Goal: Information Seeking & Learning: Learn about a topic

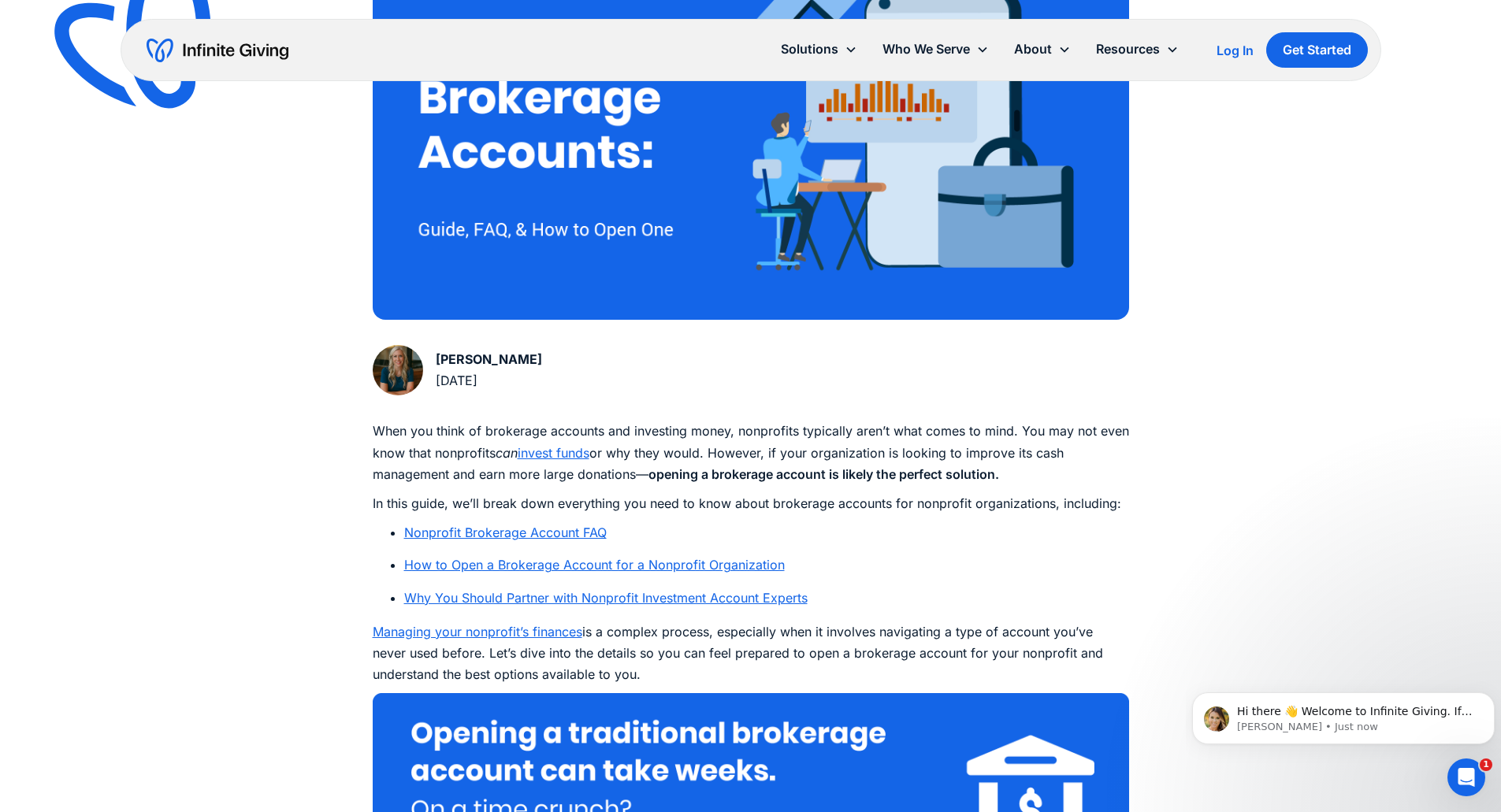
scroll to position [525, 0]
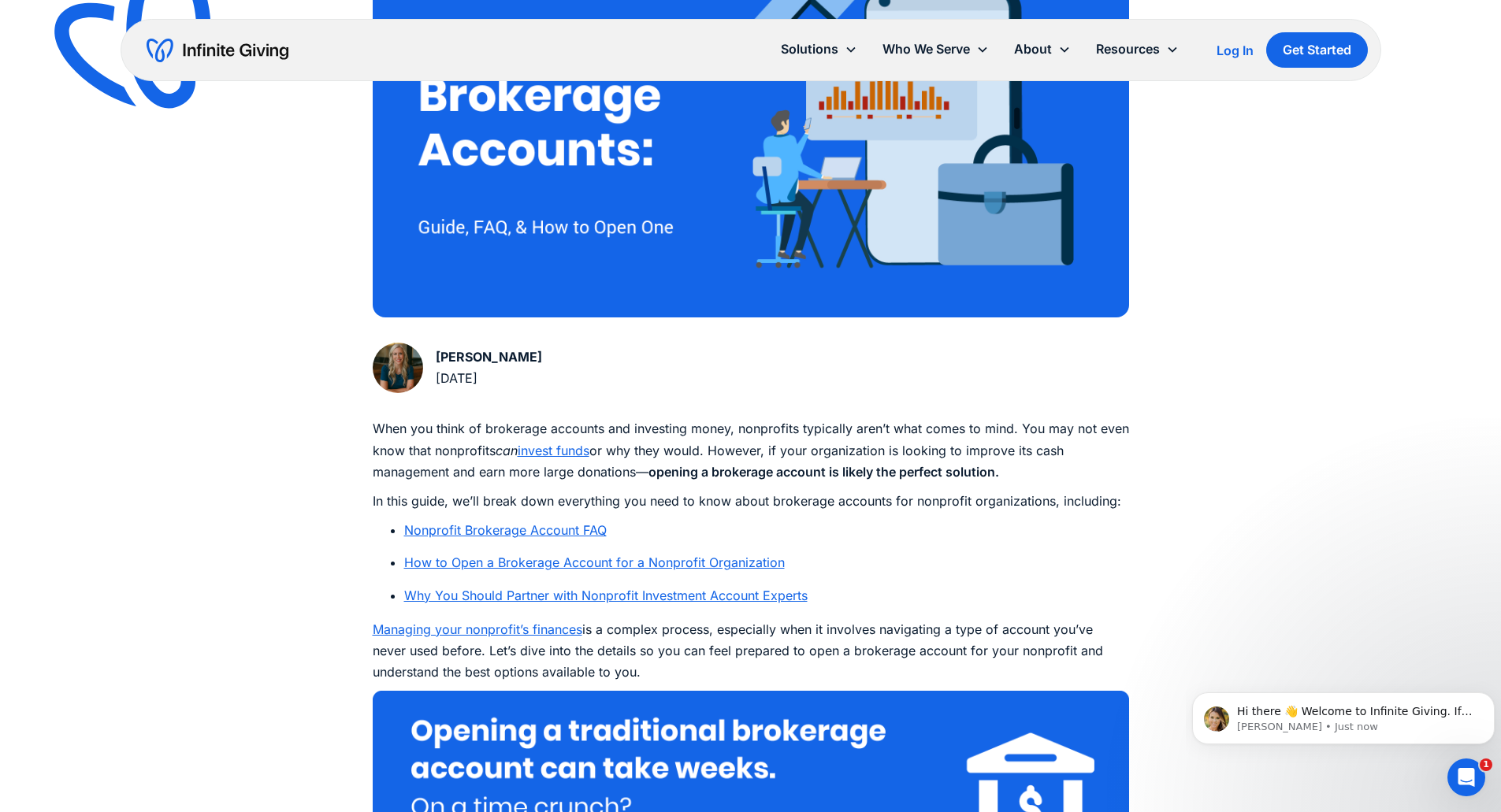
click at [575, 531] on link "Nonprofit Brokerage Account FAQ" at bounding box center [505, 530] width 203 height 16
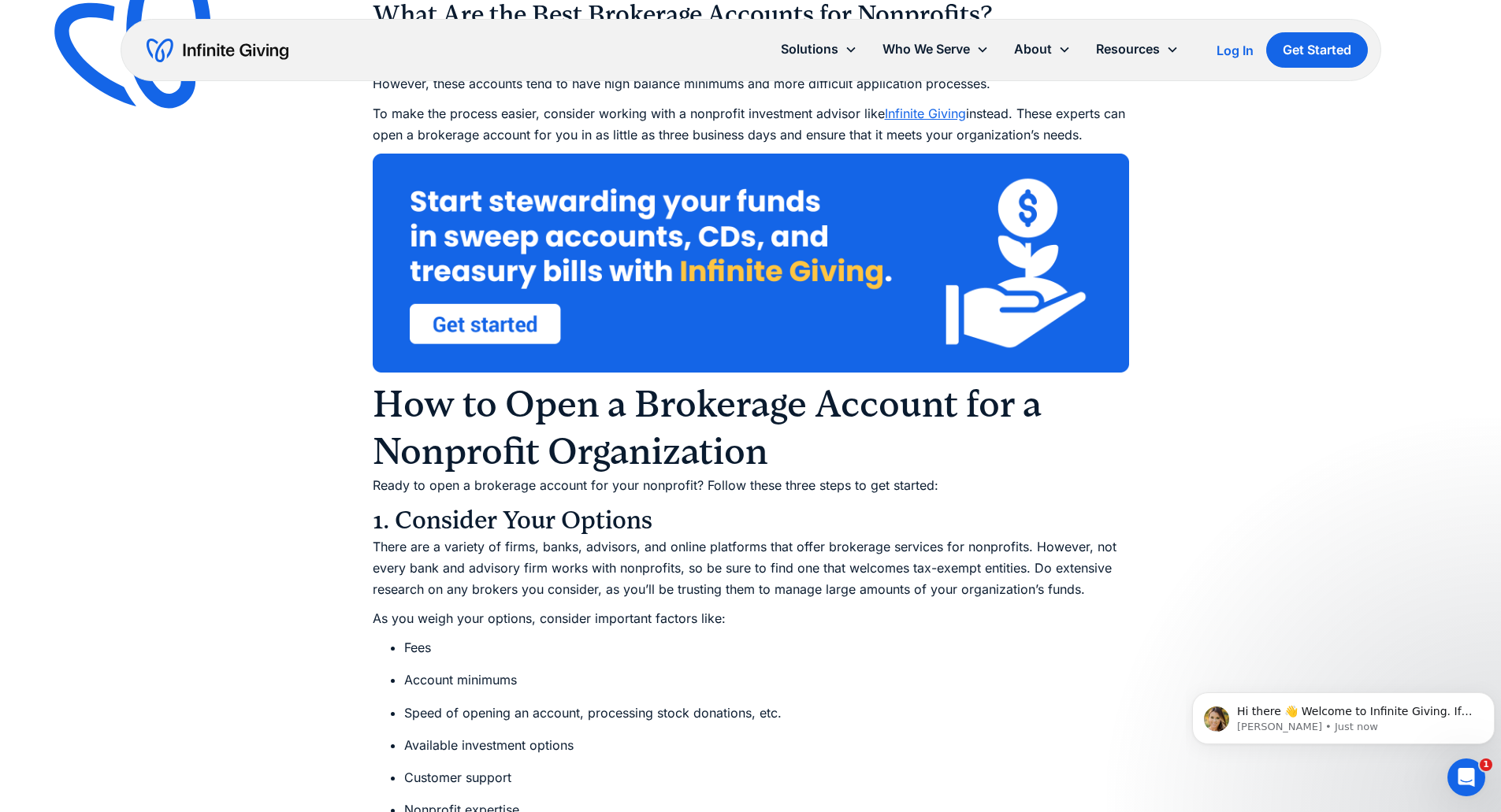
scroll to position [3283, 0]
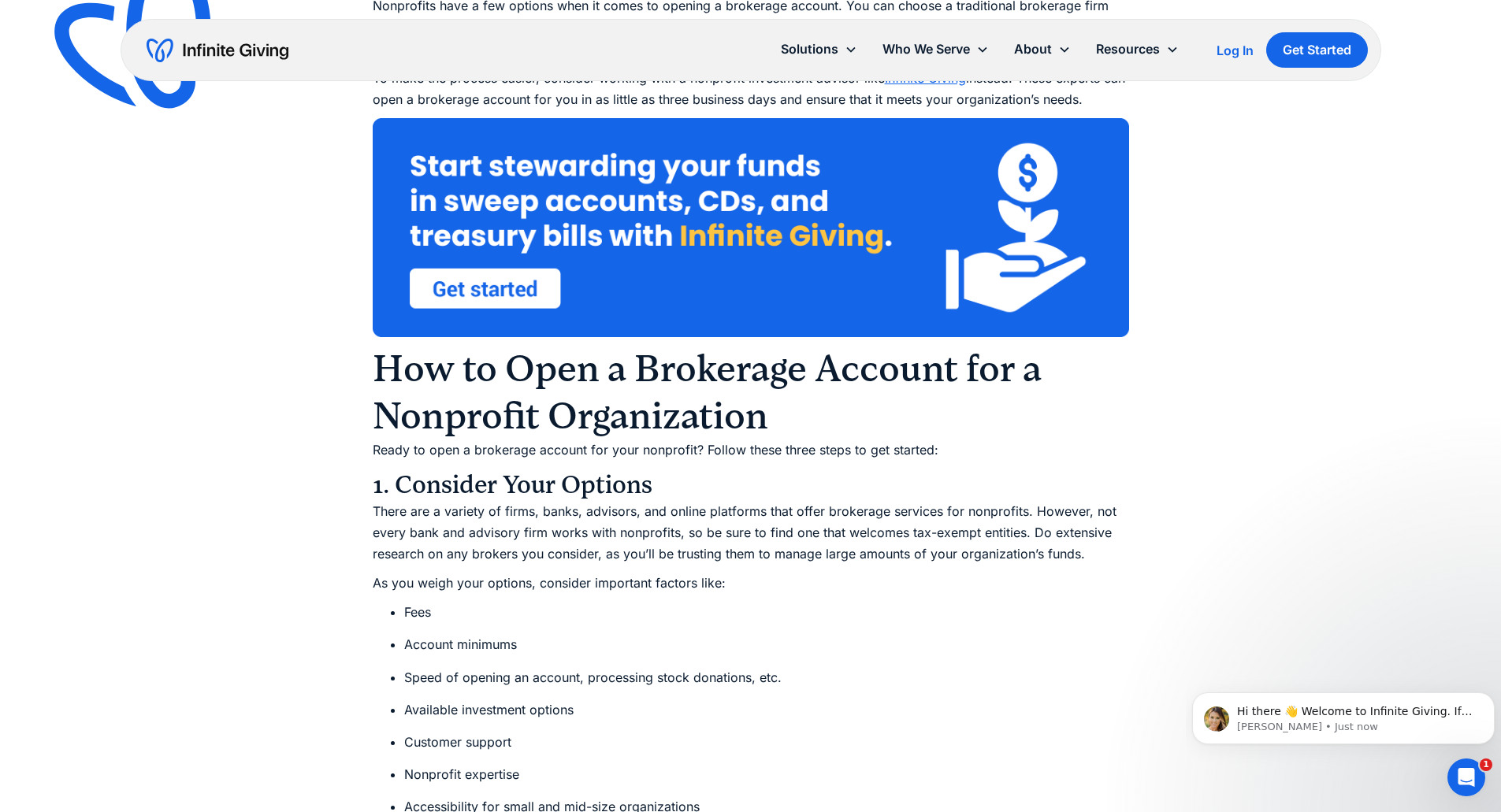
scroll to position [525, 0]
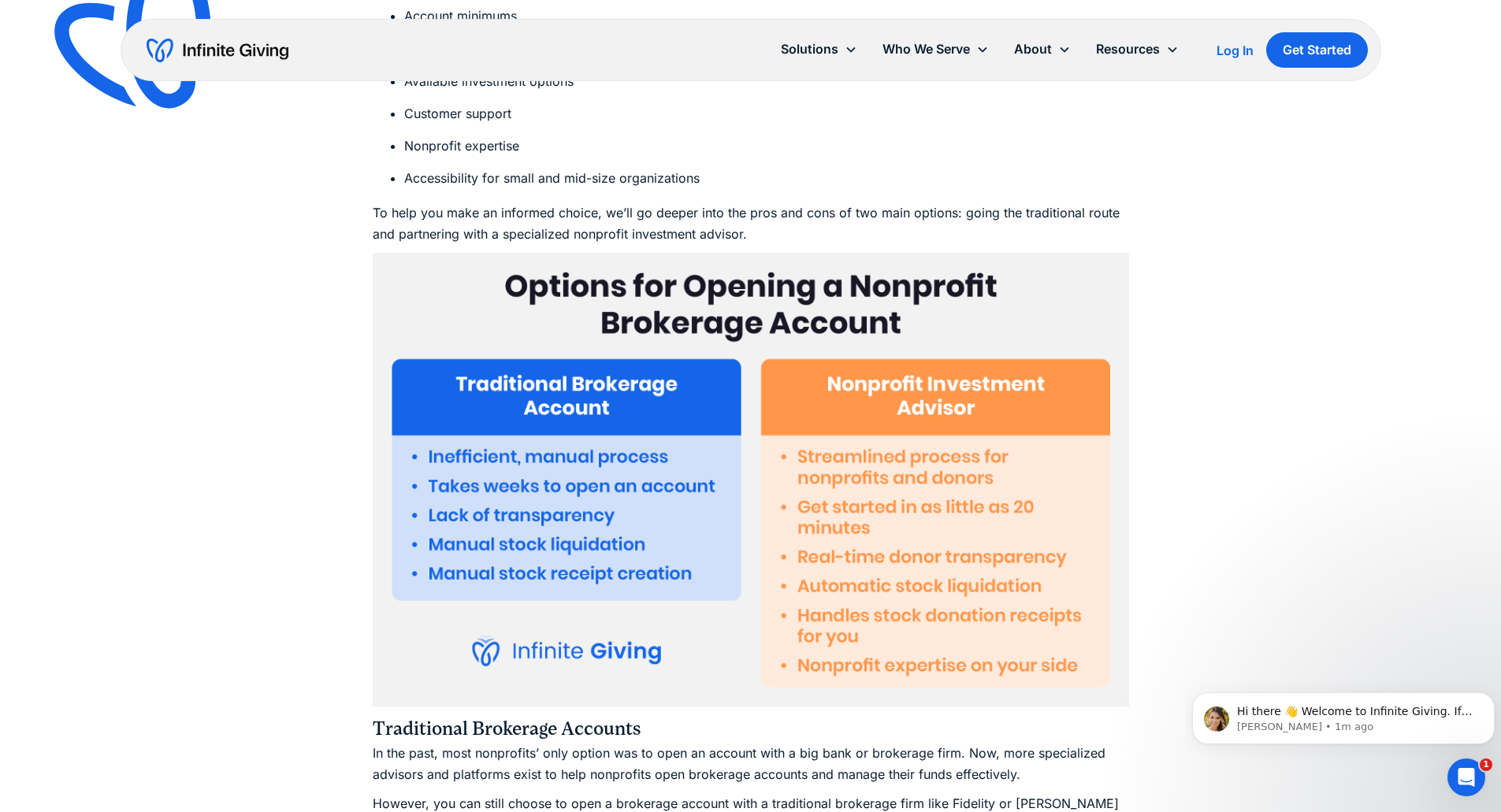
scroll to position [3913, 0]
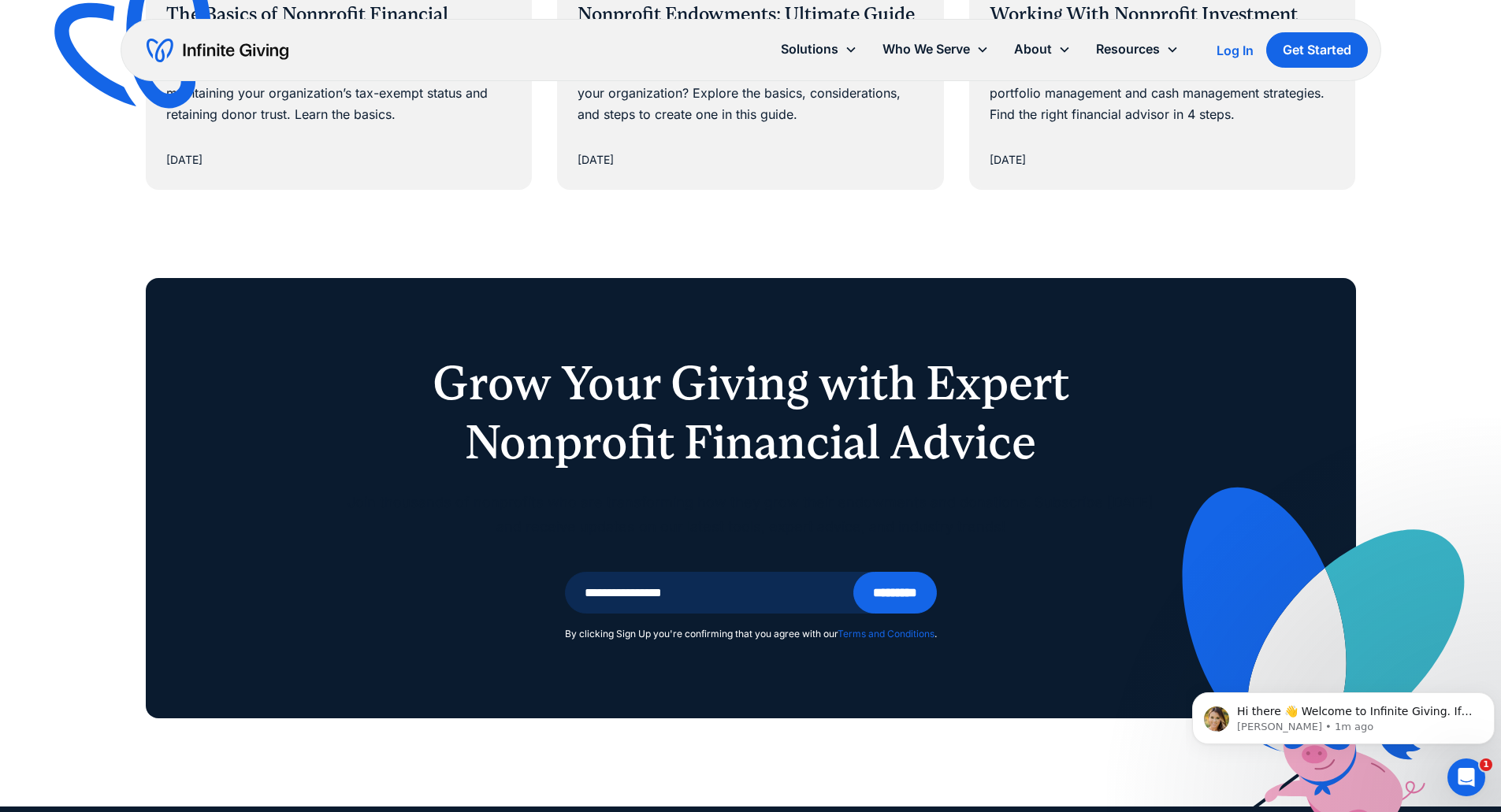
scroll to position [10201, 0]
